Goal: Task Accomplishment & Management: Use online tool/utility

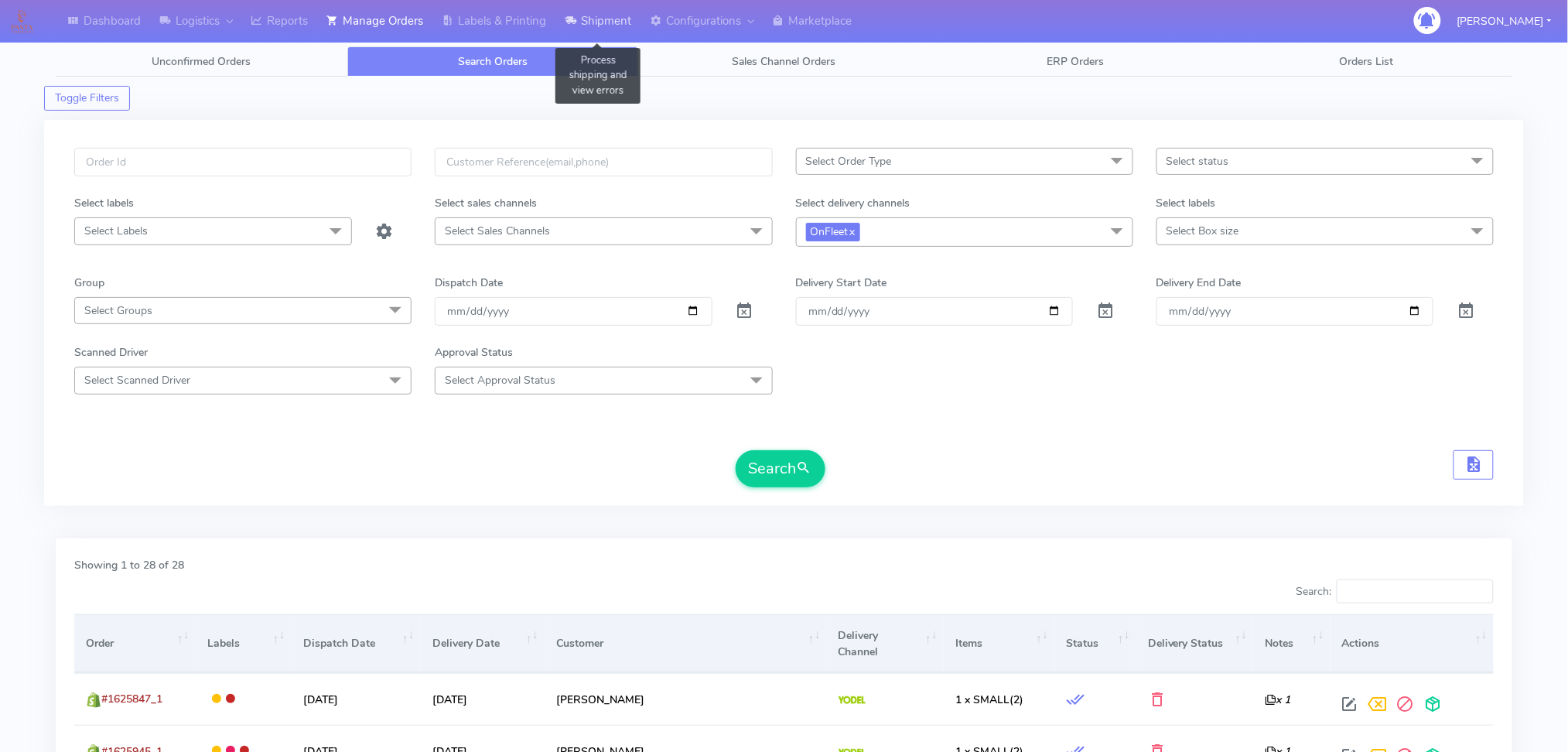
click at [598, 24] on link "Shipment" at bounding box center [598, 21] width 85 height 42
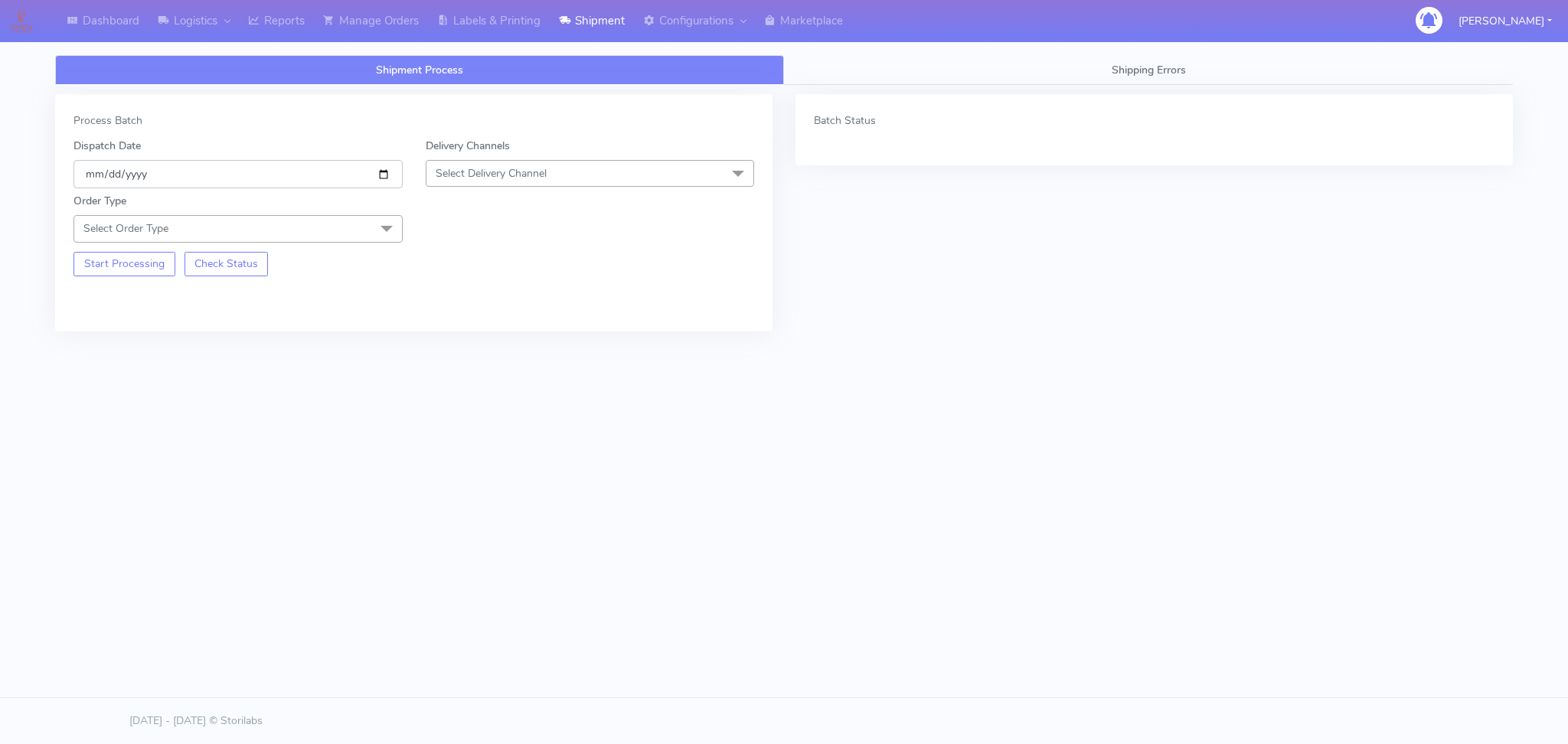
click at [389, 173] on input "[DATE]" at bounding box center [238, 174] width 329 height 29
type input "[DATE]"
click at [476, 177] on span "Select Delivery Channel" at bounding box center [492, 173] width 111 height 15
click at [450, 271] on div "OnFleet" at bounding box center [591, 270] width 312 height 16
click at [288, 231] on span "Select Order Type" at bounding box center [238, 228] width 329 height 27
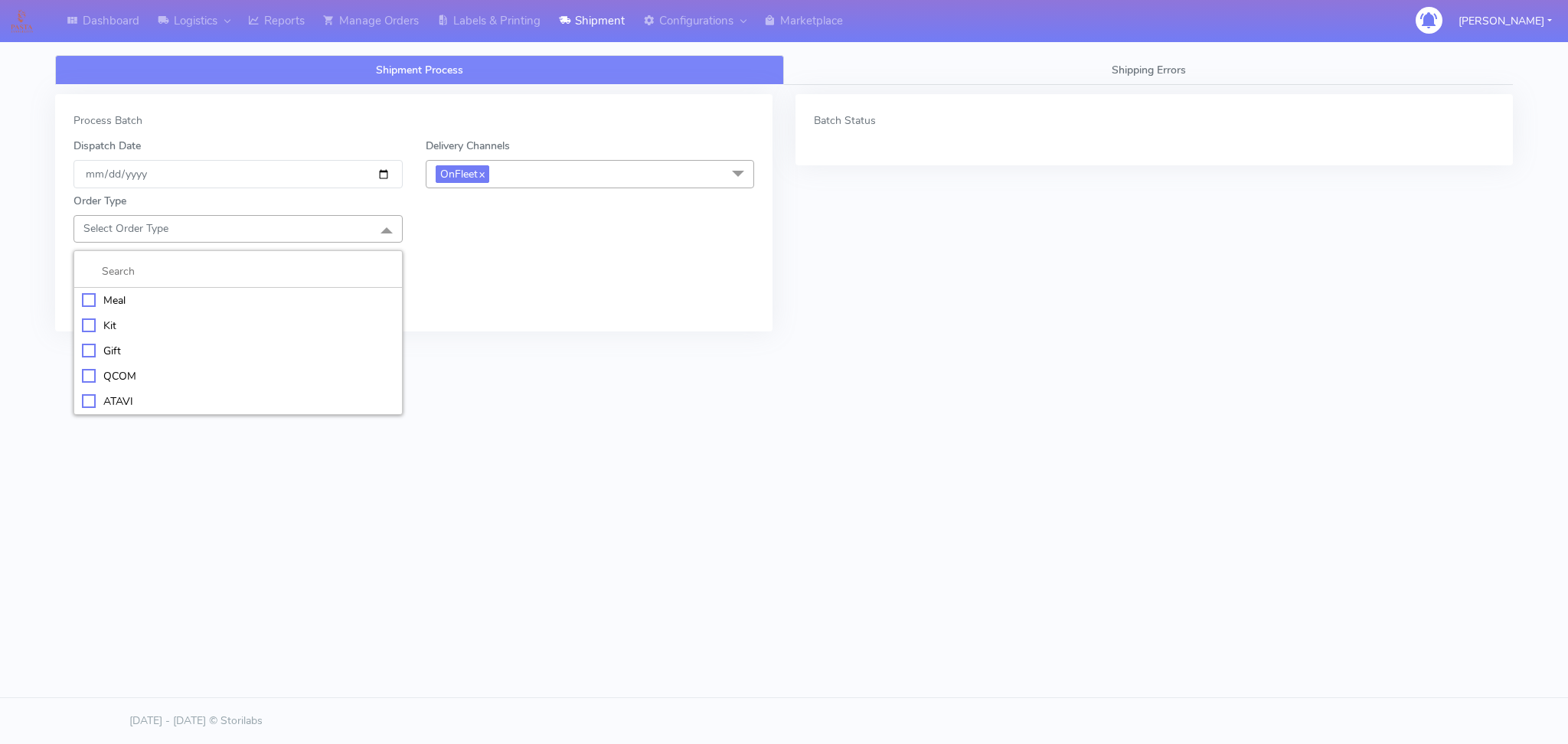
click at [114, 296] on div "Meal" at bounding box center [238, 301] width 312 height 16
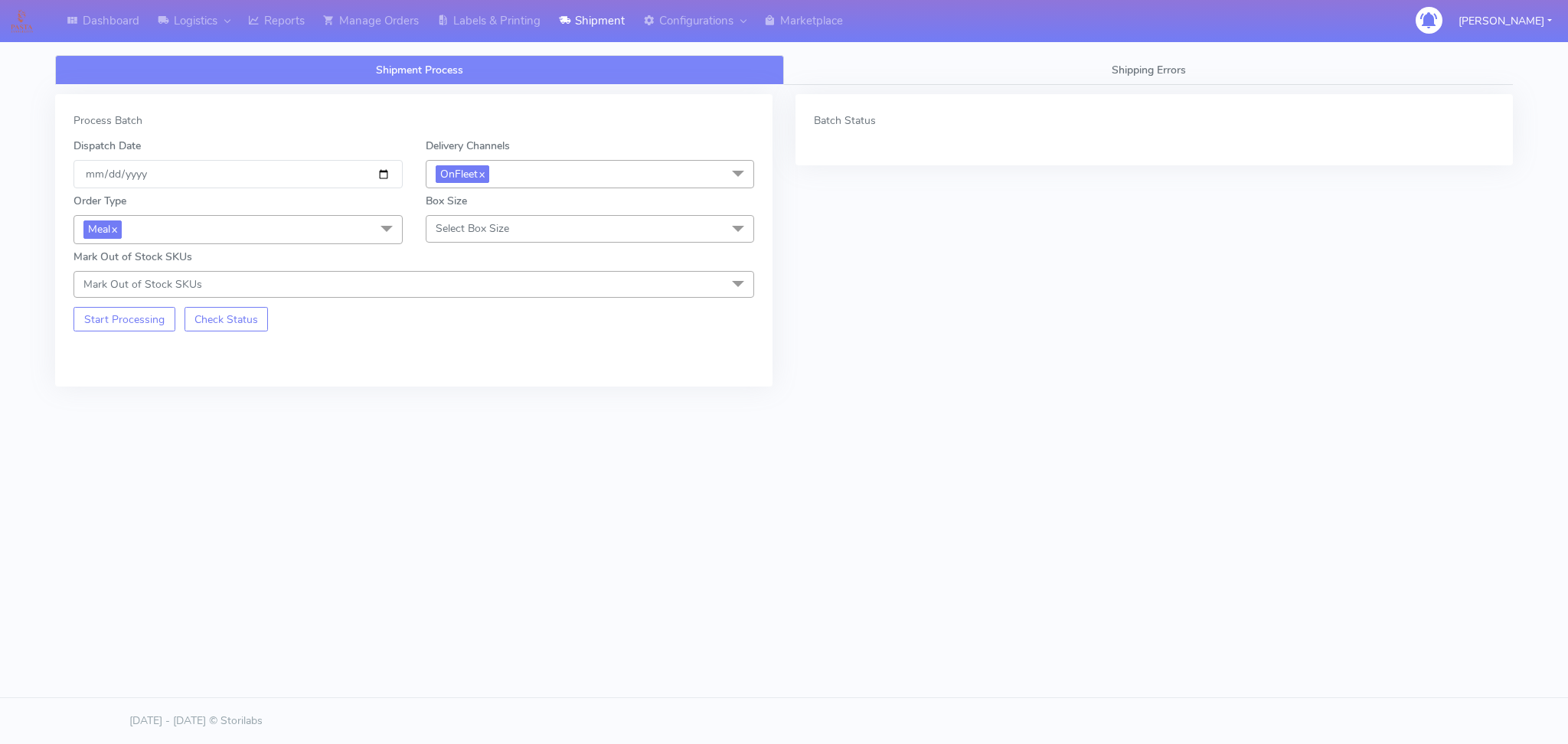
click at [519, 216] on span "Select Box Size" at bounding box center [590, 228] width 329 height 27
click at [462, 307] on div "Small" at bounding box center [591, 301] width 312 height 16
click at [71, 328] on div "Start Processing Check Status" at bounding box center [238, 314] width 353 height 34
click at [83, 323] on button "Start Processing" at bounding box center [124, 319] width 101 height 25
